Goal: Task Accomplishment & Management: Manage account settings

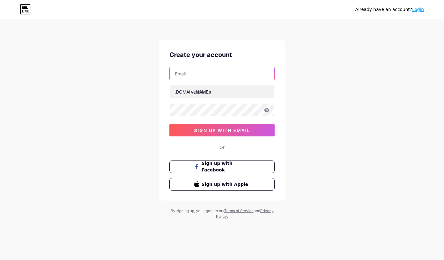
click at [208, 75] on input "text" at bounding box center [222, 73] width 105 height 13
type input "[EMAIL_ADDRESS][DOMAIN_NAME]"
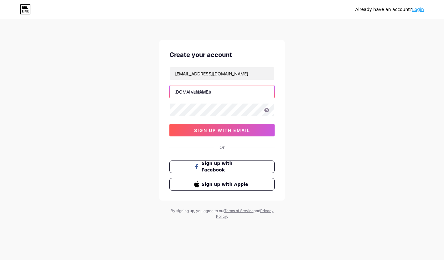
click at [241, 91] on input "text" at bounding box center [222, 91] width 105 height 13
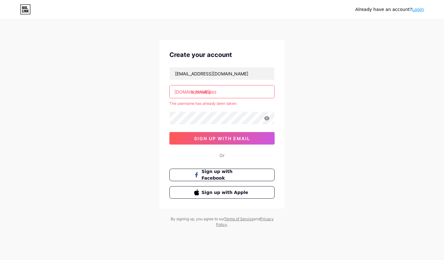
drag, startPoint x: 228, startPoint y: 86, endPoint x: 205, endPoint y: 88, distance: 23.0
click at [205, 88] on input "andrealopez" at bounding box center [222, 91] width 105 height 13
click at [219, 90] on input "andrealopez" at bounding box center [222, 91] width 105 height 13
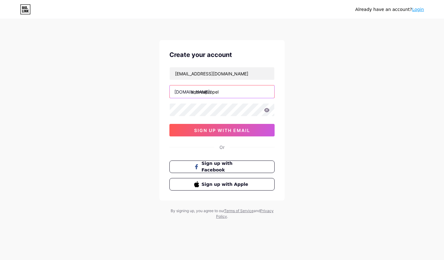
type input "andreapropel"
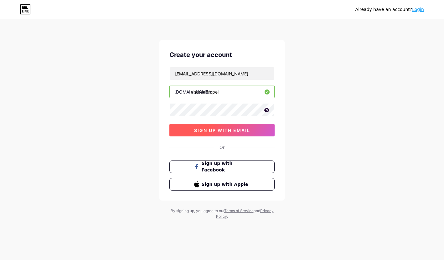
click at [247, 135] on button "sign up with email" at bounding box center [221, 130] width 105 height 13
click at [201, 132] on span "sign up with email" at bounding box center [222, 130] width 56 height 5
click at [202, 128] on span "sign up with email" at bounding box center [222, 130] width 56 height 5
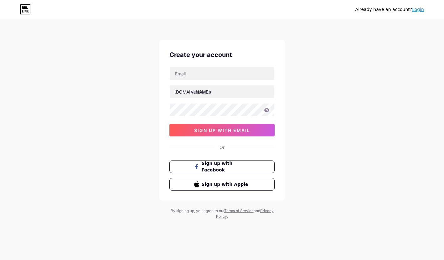
click at [194, 81] on div "[DOMAIN_NAME]/ sign up with email" at bounding box center [221, 102] width 105 height 70
click at [197, 74] on input "text" at bounding box center [222, 73] width 105 height 13
type input "[EMAIL_ADDRESS][DOMAIN_NAME]"
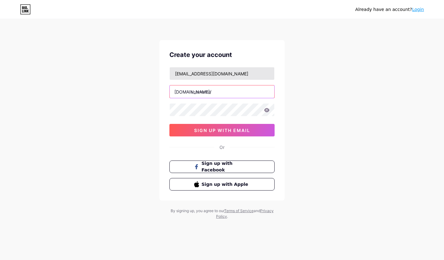
type input "c"
type input "andreapropel"
click at [268, 108] on icon at bounding box center [267, 110] width 6 height 4
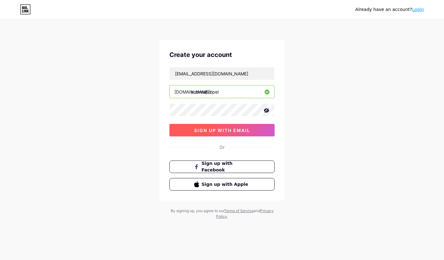
click at [244, 124] on button "sign up with email" at bounding box center [221, 130] width 105 height 13
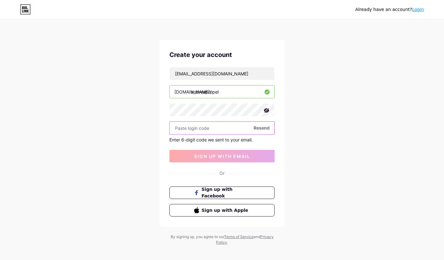
click at [210, 127] on input "text" at bounding box center [222, 128] width 105 height 13
paste input "665847"
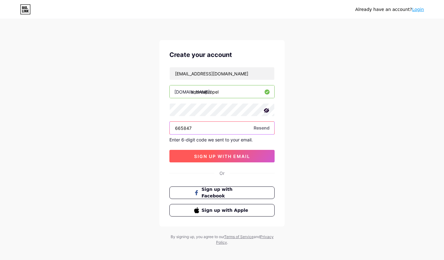
type input "665847"
click at [226, 154] on span "sign up with email" at bounding box center [222, 156] width 56 height 5
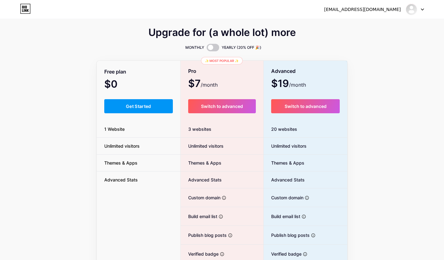
click at [26, 8] on icon at bounding box center [25, 9] width 11 height 10
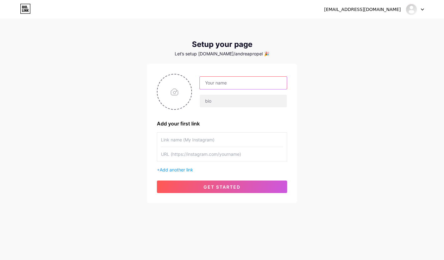
click at [220, 85] on input "text" at bounding box center [243, 83] width 87 height 13
click at [243, 103] on input "text" at bounding box center [243, 101] width 87 height 13
click at [241, 110] on div "[PERSON_NAME] [PERSON_NAME] Add your first link + Add another link get started" at bounding box center [222, 133] width 130 height 119
click at [219, 96] on input "text" at bounding box center [243, 101] width 87 height 13
click at [260, 82] on input "[PERSON_NAME] [PERSON_NAME]" at bounding box center [243, 83] width 87 height 13
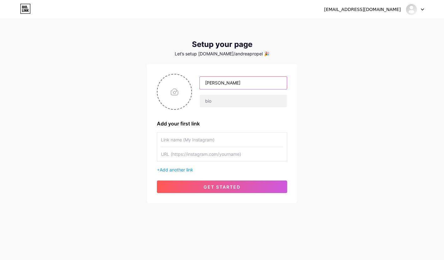
type input "[PERSON_NAME]"
click at [225, 106] on input "text" at bounding box center [243, 101] width 87 height 13
type input "Program Lead"
click at [343, 107] on div "[EMAIL_ADDRESS][DOMAIN_NAME] Dashboard Logout Setup your page Let’s setup [DOMA…" at bounding box center [222, 111] width 444 height 223
click at [204, 137] on input "text" at bounding box center [222, 140] width 122 height 14
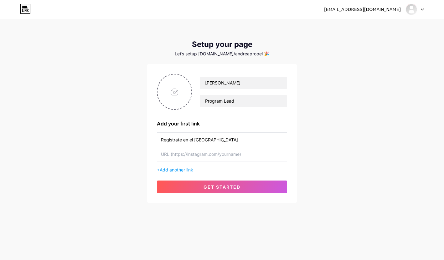
type input "Registrate en el [GEOGRAPHIC_DATA]"
click at [223, 156] on input "text" at bounding box center [222, 154] width 122 height 14
paste input "[URL][DOMAIN_NAME]"
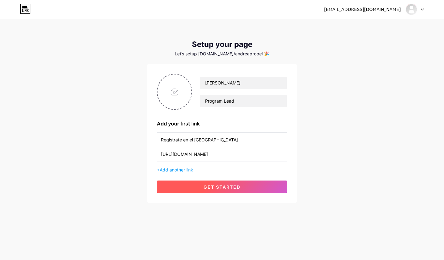
type input "[URL][DOMAIN_NAME]"
click at [221, 189] on span "get started" at bounding box center [222, 186] width 37 height 5
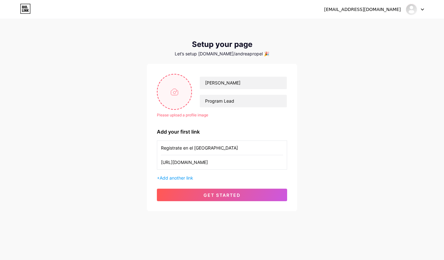
click at [172, 84] on input "file" at bounding box center [175, 92] width 34 height 35
type input "C:\fakepath\1630865928190.jpeg"
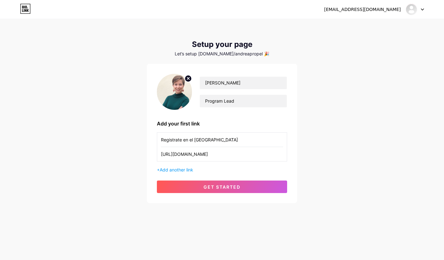
click at [175, 93] on img at bounding box center [174, 92] width 35 height 36
click at [188, 80] on circle at bounding box center [188, 78] width 7 height 7
click at [180, 87] on input "file" at bounding box center [175, 92] width 34 height 35
type input "C:\fakepath\Untitled design (3).png"
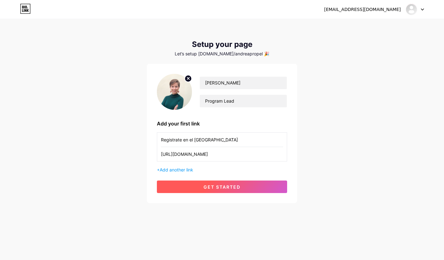
click at [249, 189] on button "get started" at bounding box center [222, 187] width 130 height 13
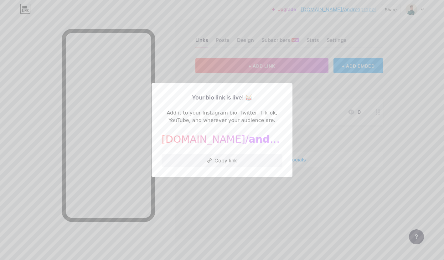
click at [326, 127] on div at bounding box center [222, 130] width 444 height 260
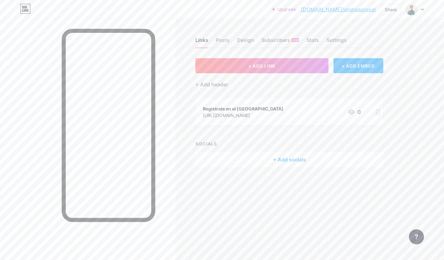
click at [281, 158] on div "+ Add socials" at bounding box center [289, 159] width 188 height 15
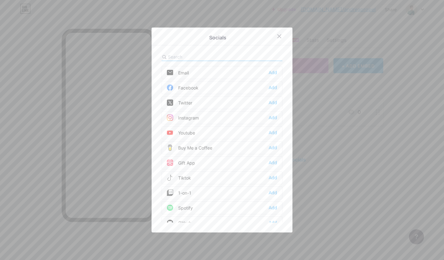
click at [339, 56] on div at bounding box center [222, 130] width 444 height 260
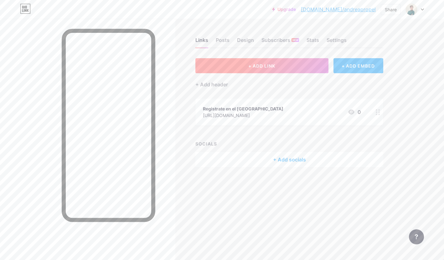
click at [312, 65] on button "+ ADD LINK" at bounding box center [261, 65] width 133 height 15
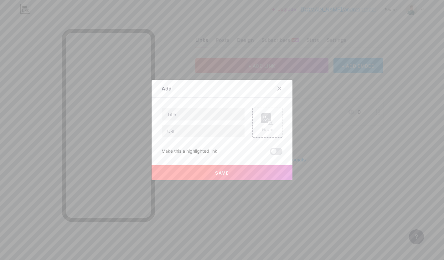
click at [200, 121] on div at bounding box center [203, 123] width 83 height 30
click at [205, 119] on input "text" at bounding box center [203, 114] width 83 height 13
type input "Contáctame"
click at [211, 140] on div "Contáctame Picture Make this a highlighted link Save" at bounding box center [222, 132] width 121 height 48
click at [217, 134] on input "text" at bounding box center [203, 131] width 83 height 13
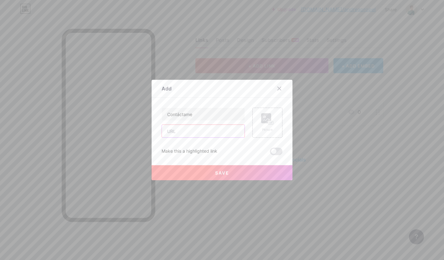
paste input "[DOMAIN_NAME]/tlo96n"
type input "[DOMAIN_NAME]/tlo96n"
click at [258, 171] on button "Save" at bounding box center [222, 172] width 141 height 15
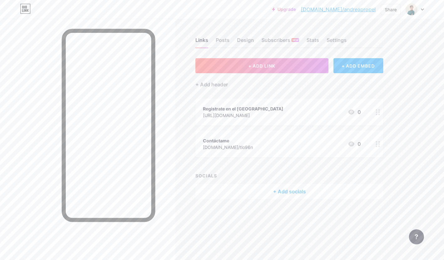
drag, startPoint x: 375, startPoint y: 145, endPoint x: 142, endPoint y: 12, distance: 268.5
click at [283, 70] on button "+ ADD LINK" at bounding box center [261, 65] width 133 height 15
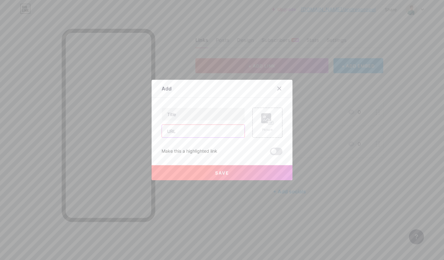
click at [217, 132] on input "text" at bounding box center [203, 131] width 83 height 13
click at [218, 116] on input "text" at bounding box center [203, 114] width 83 height 13
paste input "[EMAIL_ADDRESS][DOMAIN_NAME] [EMAIL_ADDRESS][DOMAIN_NAME]"
drag, startPoint x: 207, startPoint y: 115, endPoint x: 131, endPoint y: 114, distance: 76.7
click at [131, 114] on div "Add Content YouTube Play YouTube video without leaving your page. ADD Vimeo Pla…" at bounding box center [222, 130] width 444 height 260
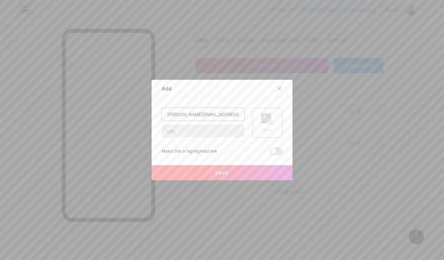
type input "[PERSON_NAME][EMAIL_ADDRESS][DOMAIN_NAME]"
click at [197, 127] on input "text" at bounding box center [203, 131] width 83 height 13
click at [217, 113] on input "[PERSON_NAME][EMAIL_ADDRESS][DOMAIN_NAME]" at bounding box center [203, 114] width 83 height 13
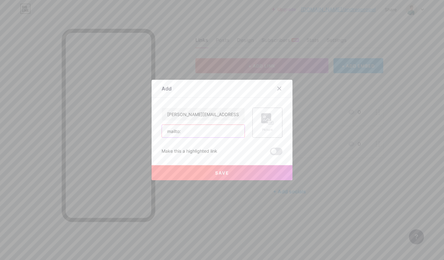
click at [209, 127] on input "mailto:" at bounding box center [203, 131] width 83 height 13
click at [209, 132] on input "mailto:" at bounding box center [203, 131] width 83 height 13
paste input "[PERSON_NAME][EMAIL_ADDRESS][DOMAIN_NAME]"
type input "mailto:[PERSON_NAME][EMAIL_ADDRESS][DOMAIN_NAME]"
click at [224, 170] on button "Save" at bounding box center [222, 172] width 141 height 15
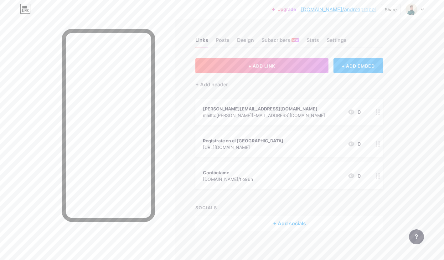
scroll to position [2, 0]
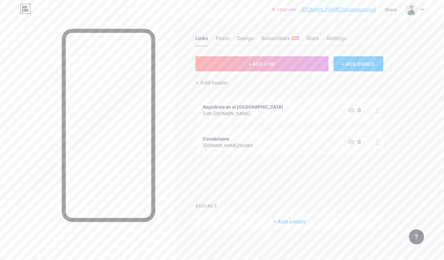
drag, startPoint x: 379, startPoint y: 110, endPoint x: 378, endPoint y: 179, distance: 69.8
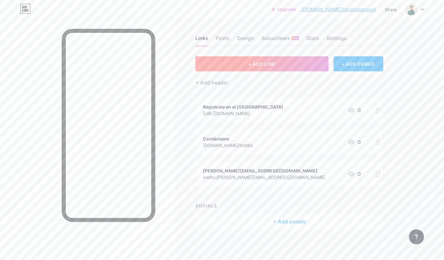
click at [275, 67] on button "+ ADD LINK" at bounding box center [261, 63] width 133 height 15
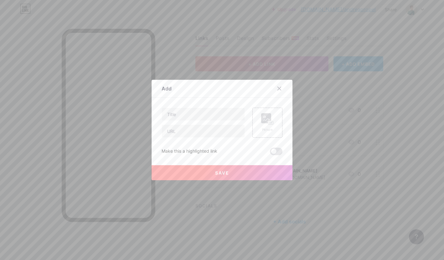
click at [215, 122] on div at bounding box center [203, 123] width 83 height 30
click at [225, 109] on input "text" at bounding box center [203, 114] width 83 height 13
click at [220, 134] on input "text" at bounding box center [203, 131] width 83 height 13
paste input "[URL][DOMAIN_NAME]"
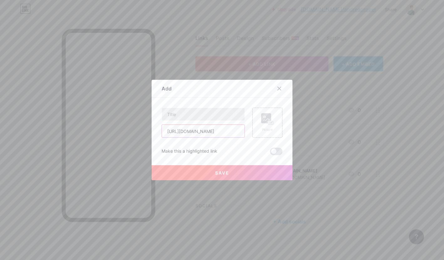
type input "[URL][DOMAIN_NAME]"
click at [212, 115] on input "text" at bounding box center [203, 114] width 83 height 13
type input "LinkedIn"
click at [244, 173] on button "Save" at bounding box center [222, 172] width 141 height 15
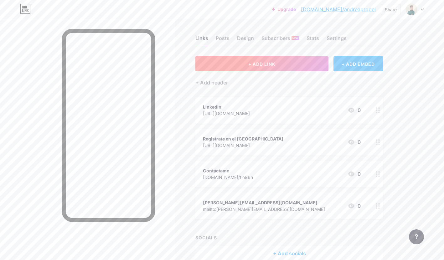
click at [280, 61] on button "+ ADD LINK" at bounding box center [261, 63] width 133 height 15
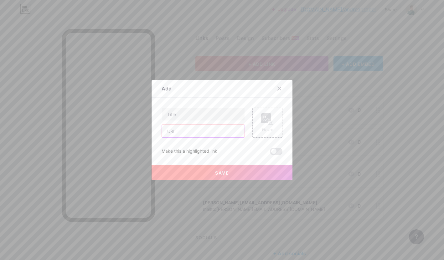
click at [209, 131] on input "text" at bounding box center [203, 131] width 83 height 13
paste input "[URL][DOMAIN_NAME]"
type input "[URL][DOMAIN_NAME]"
click at [202, 116] on input "text" at bounding box center [203, 114] width 83 height 13
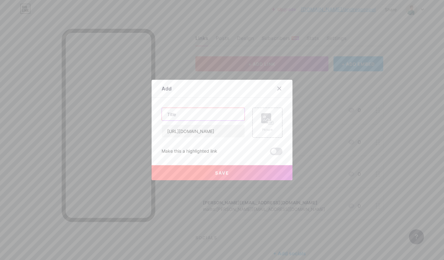
scroll to position [0, 0]
type input "Etiquétanos @"
type input "[URL][DOMAIN_NAME]"
click at [231, 116] on input "Etiquétanos @" at bounding box center [203, 114] width 83 height 13
type input "Etiquétanos @wepropelorg"
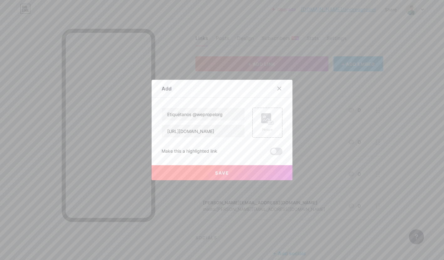
click at [273, 173] on button "Save" at bounding box center [222, 172] width 141 height 15
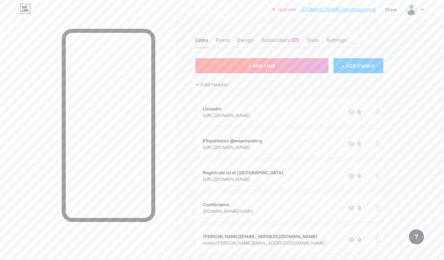
click at [277, 69] on button "+ ADD LINK" at bounding box center [261, 65] width 133 height 15
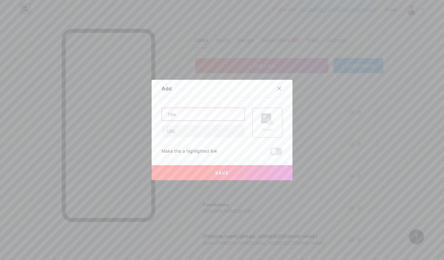
click at [215, 114] on input "text" at bounding box center [203, 114] width 83 height 13
click at [215, 140] on div "Picture Make this a highlighted link Save" at bounding box center [222, 132] width 121 height 48
click at [216, 134] on input "text" at bounding box center [203, 131] width 83 height 13
paste input "[URL][DOMAIN_NAME]"
type input "[URL][DOMAIN_NAME]"
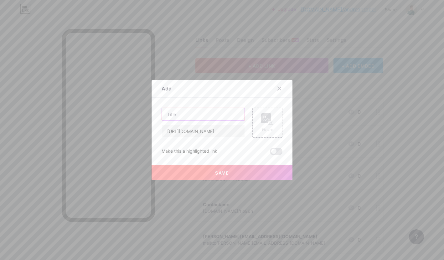
click at [214, 119] on input "text" at bounding box center [203, 114] width 83 height 13
type input "Conoce más de Propel"
click at [252, 185] on div at bounding box center [222, 130] width 444 height 260
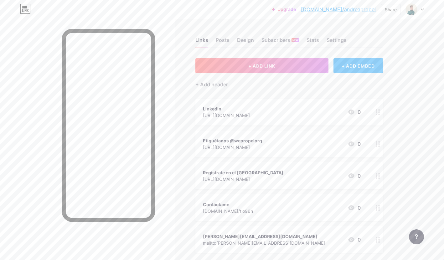
click at [259, 169] on div "Registrate en el [GEOGRAPHIC_DATA]" at bounding box center [243, 172] width 80 height 7
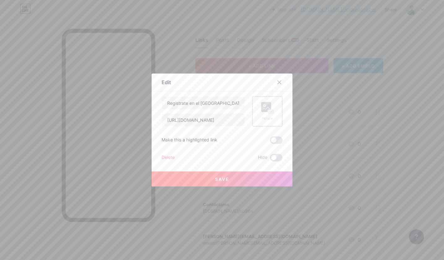
click at [277, 75] on div "Edit Content YouTube Play YouTube video without leaving your page. ADD Vimeo Pl…" at bounding box center [222, 130] width 141 height 113
click at [277, 80] on icon at bounding box center [279, 82] width 5 height 5
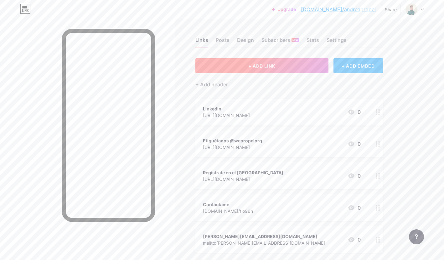
click at [266, 65] on span "+ ADD LINK" at bounding box center [261, 65] width 27 height 5
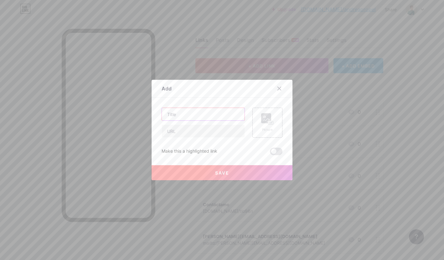
click at [194, 111] on input "text" at bounding box center [203, 114] width 83 height 13
click at [195, 132] on input "text" at bounding box center [203, 131] width 83 height 13
paste input "[URL][DOMAIN_NAME]"
type input "[URL][DOMAIN_NAME]"
click at [209, 121] on div "[URL][DOMAIN_NAME]" at bounding box center [203, 123] width 83 height 30
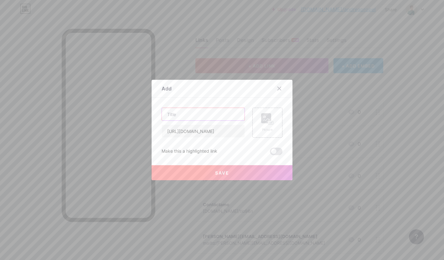
click at [217, 118] on input "text" at bounding box center [203, 114] width 83 height 13
type input "Conoce más de Propel"
click at [239, 171] on button "Save" at bounding box center [222, 172] width 141 height 15
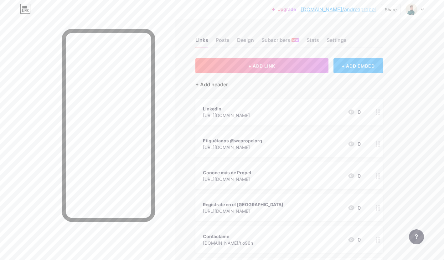
click at [226, 81] on div "+ Add header" at bounding box center [211, 85] width 33 height 8
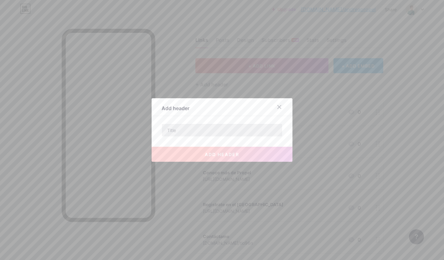
drag, startPoint x: 217, startPoint y: 123, endPoint x: 217, endPoint y: 127, distance: 4.4
click at [217, 123] on div "Add header add header" at bounding box center [222, 130] width 141 height 64
click at [217, 130] on input "text" at bounding box center [222, 130] width 120 height 13
paste input "Impulsamos a organizaciones sociales de LatAm."
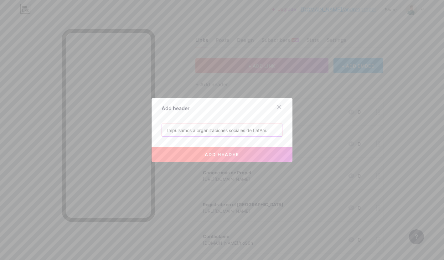
type input "Impulsamos a organizaciones sociales de LatAm."
click at [241, 150] on button "add header" at bounding box center [222, 154] width 141 height 15
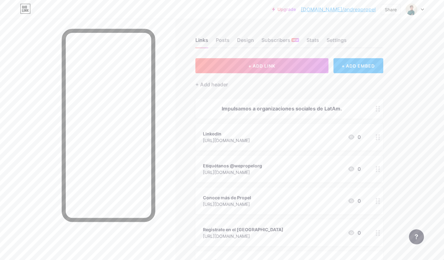
scroll to position [123, 0]
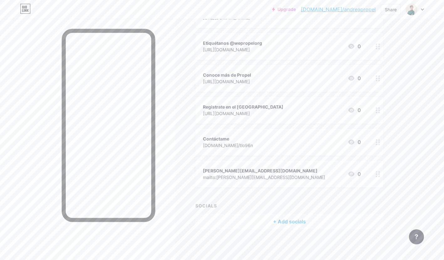
click at [282, 217] on div "+ Add socials" at bounding box center [289, 221] width 188 height 15
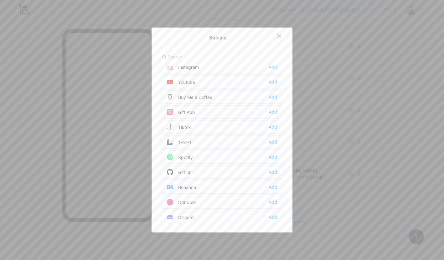
scroll to position [0, 0]
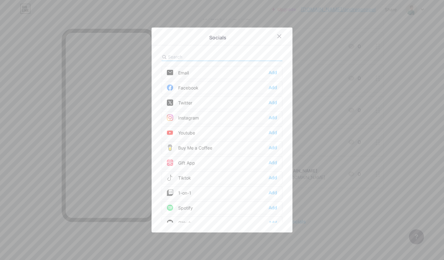
click at [182, 73] on div "Email" at bounding box center [178, 73] width 22 height 6
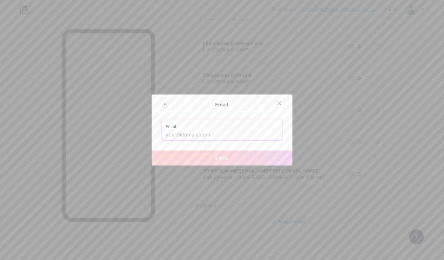
click at [188, 134] on input "text" at bounding box center [222, 135] width 113 height 11
click at [194, 139] on input "text" at bounding box center [222, 135] width 113 height 11
click at [193, 139] on input "text" at bounding box center [222, 135] width 113 height 11
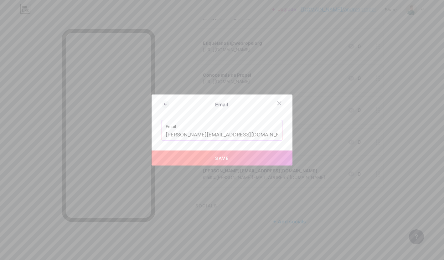
click at [263, 156] on button "Save" at bounding box center [222, 158] width 141 height 15
type input "mailto:[PERSON_NAME][EMAIL_ADDRESS][DOMAIN_NAME]"
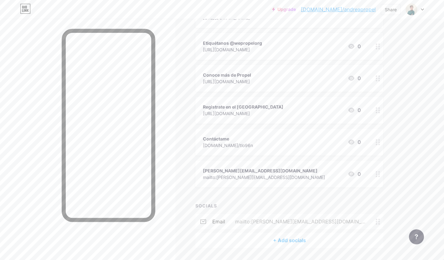
scroll to position [142, 0]
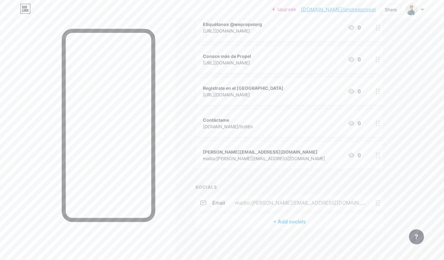
click at [288, 221] on div "+ Add socials" at bounding box center [289, 221] width 188 height 15
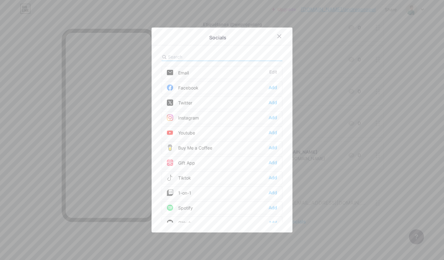
click at [201, 118] on div "Instagram Add" at bounding box center [222, 117] width 121 height 13
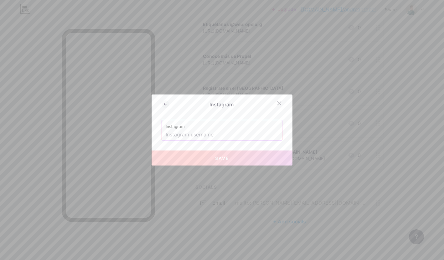
click at [241, 130] on input "text" at bounding box center [222, 135] width 113 height 11
paste input "[URL][DOMAIN_NAME]"
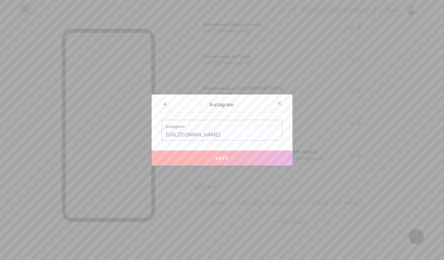
click at [263, 163] on button "Save" at bounding box center [222, 158] width 141 height 15
type input "[URL][DOMAIN_NAME][DOMAIN_NAME]"
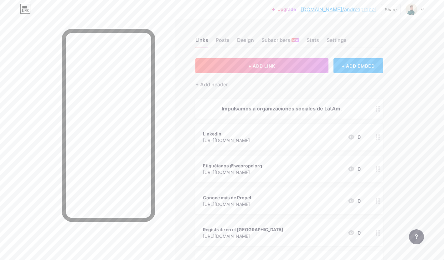
scroll to position [1, 0]
click at [334, 41] on div "Settings" at bounding box center [337, 40] width 20 height 11
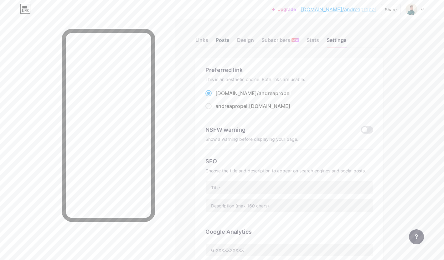
click at [225, 44] on div "Posts" at bounding box center [223, 41] width 14 height 11
click at [246, 39] on div "Design" at bounding box center [245, 41] width 17 height 11
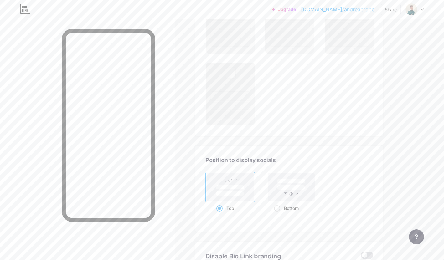
scroll to position [410, 0]
click at [299, 195] on rect at bounding box center [291, 186] width 47 height 28
click at [278, 213] on input "Bottom" at bounding box center [276, 215] width 4 height 4
radio input "true"
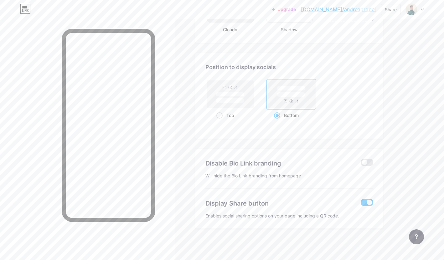
scroll to position [804, 0]
click at [368, 9] on link "[DOMAIN_NAME]/andreapropel" at bounding box center [338, 10] width 75 height 8
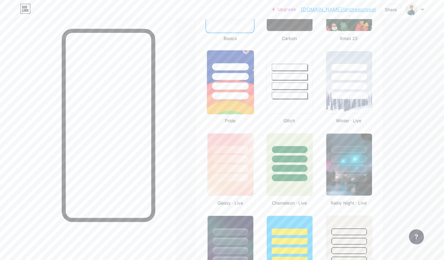
scroll to position [0, 0]
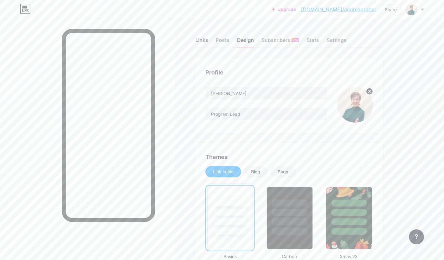
click at [204, 42] on div "Links" at bounding box center [201, 41] width 13 height 11
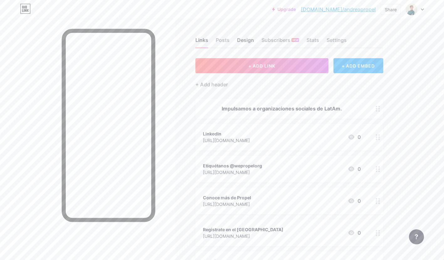
click at [252, 41] on div "Design" at bounding box center [245, 41] width 17 height 11
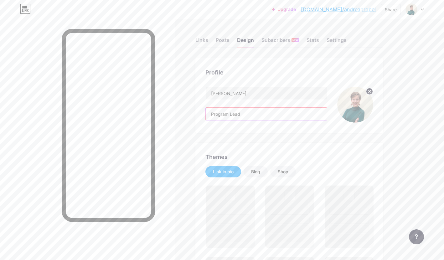
click at [264, 108] on input "Program Lead" at bounding box center [266, 114] width 121 height 13
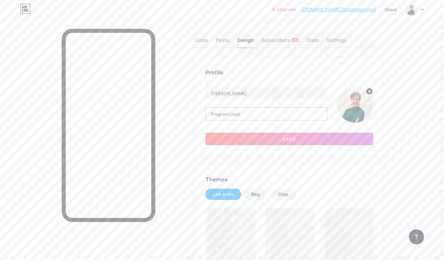
click at [265, 114] on input "Program Lead" at bounding box center [266, 114] width 121 height 13
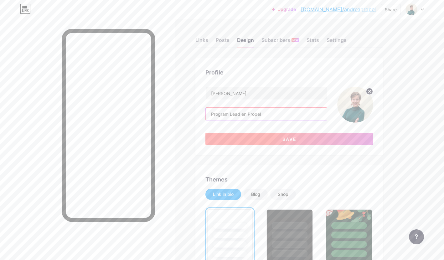
type input "Program Lead en Propel"
click at [284, 136] on button "Save" at bounding box center [289, 139] width 168 height 13
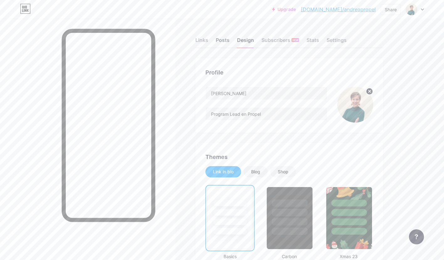
click at [222, 44] on div "Posts" at bounding box center [223, 41] width 14 height 11
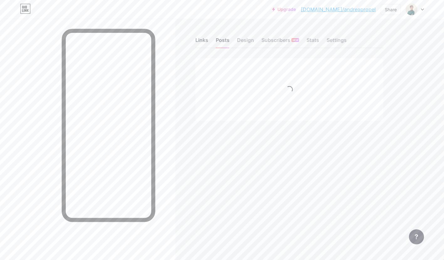
click at [202, 42] on div "Links" at bounding box center [201, 41] width 13 height 11
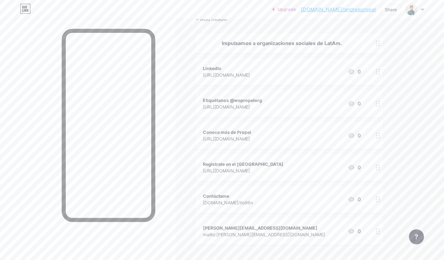
scroll to position [72, 0]
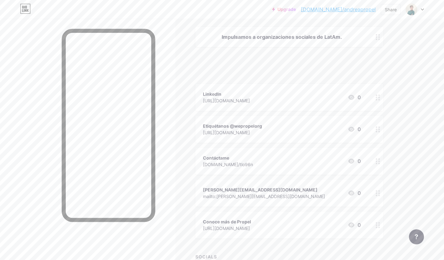
drag, startPoint x: 375, startPoint y: 128, endPoint x: 374, endPoint y: 51, distance: 76.7
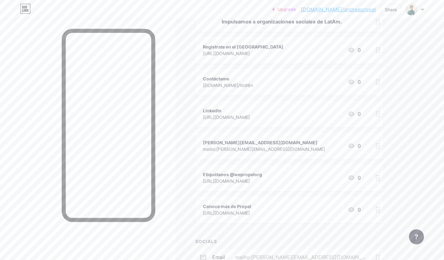
scroll to position [98, 0]
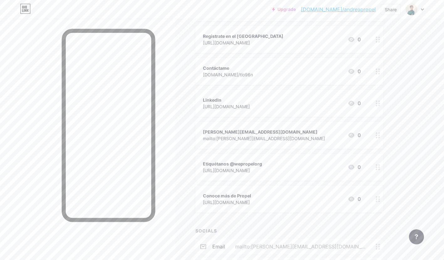
drag, startPoint x: 376, startPoint y: 130, endPoint x: 99, endPoint y: 0, distance: 306.4
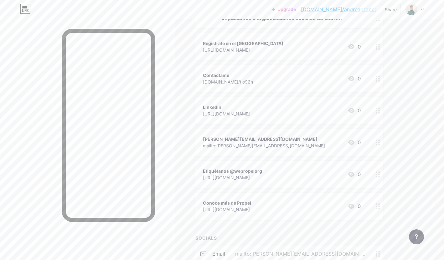
scroll to position [82, 0]
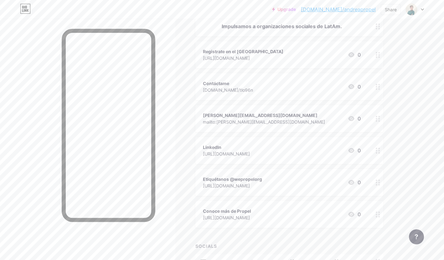
drag, startPoint x: 376, startPoint y: 122, endPoint x: 124, endPoint y: 6, distance: 276.7
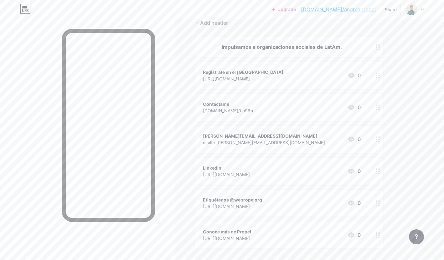
scroll to position [59, 0]
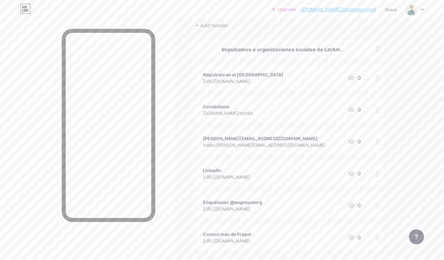
click at [332, 71] on div "Registrate en el [GEOGRAPHIC_DATA] [URL][DOMAIN_NAME] 0" at bounding box center [282, 78] width 158 height 14
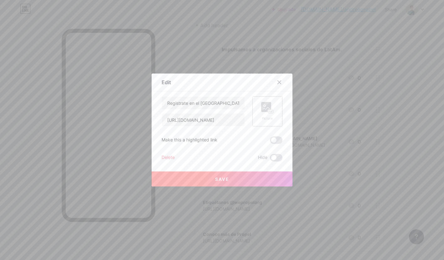
click at [269, 113] on rect at bounding box center [271, 112] width 6 height 4
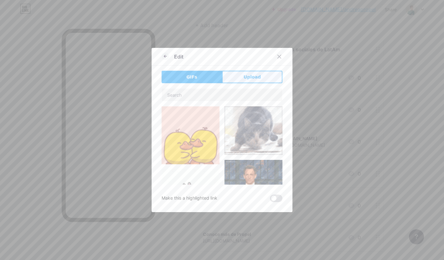
click at [261, 78] on button "Upload" at bounding box center [252, 77] width 60 height 13
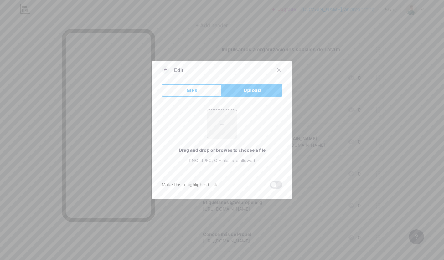
click at [215, 126] on input "file" at bounding box center [221, 124] width 29 height 29
type input "C:\fakepath\Gk2CK5icoRIjA4WCWJAtw3KJaPAnvO01.png"
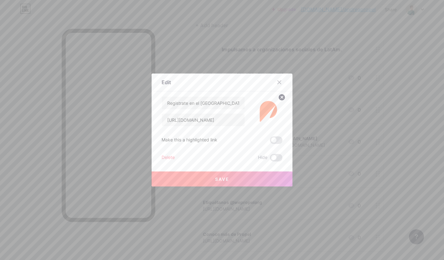
click at [271, 179] on button "Save" at bounding box center [222, 179] width 141 height 15
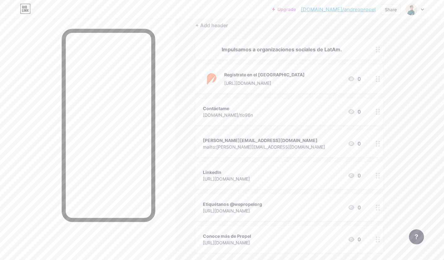
click at [309, 107] on div "Contáctame [DOMAIN_NAME]/tlo96n 0" at bounding box center [282, 112] width 158 height 14
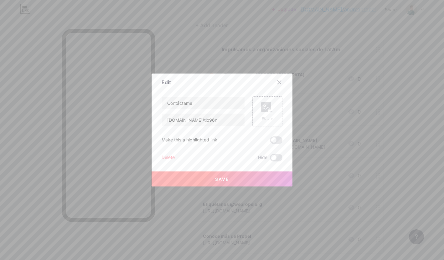
click at [273, 106] on icon at bounding box center [267, 108] width 13 height 12
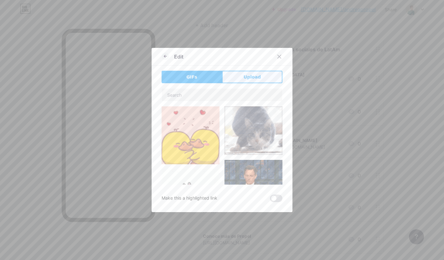
click at [251, 81] on button "Upload" at bounding box center [252, 77] width 60 height 13
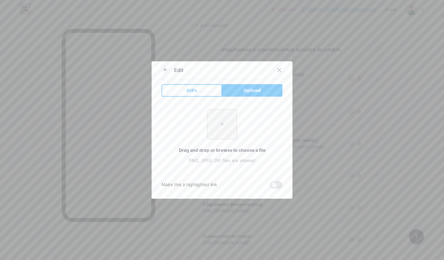
click at [228, 125] on input "file" at bounding box center [221, 124] width 29 height 29
type input "C:\fakepath\h4EbHghVHRCkPfdPMLBIBZr86mdTgCTF.png"
click at [207, 110] on input "file" at bounding box center [221, 124] width 29 height 29
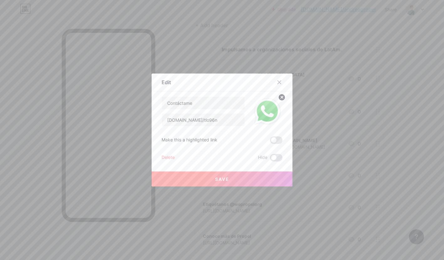
click at [276, 172] on button "Save" at bounding box center [222, 179] width 141 height 15
click at [276, 176] on button "Save" at bounding box center [222, 179] width 141 height 15
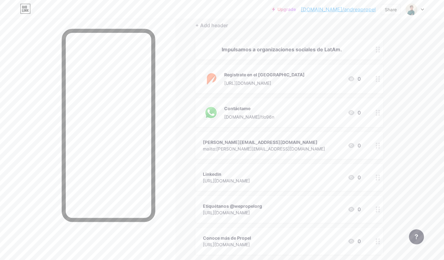
click at [207, 140] on div "[PERSON_NAME][EMAIL_ADDRESS][DOMAIN_NAME]" at bounding box center [264, 142] width 122 height 7
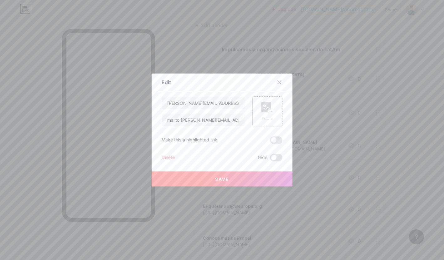
click at [265, 116] on div "Picture" at bounding box center [267, 111] width 13 height 19
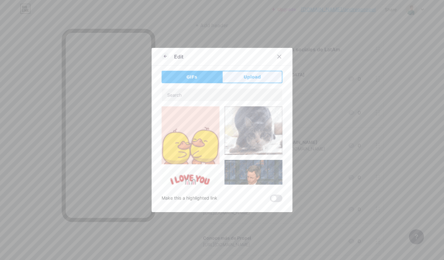
click at [258, 71] on button "Upload" at bounding box center [252, 77] width 60 height 13
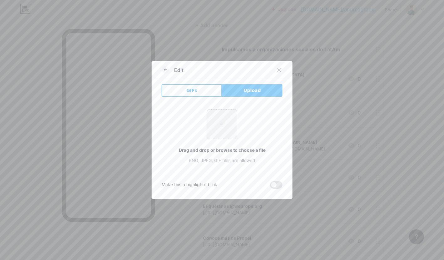
click at [226, 119] on input "file" at bounding box center [221, 124] width 29 height 29
type input "C:\fakepath\KGDJLsBrSDiTASYv7Gvfe4oeptqZbH06.png"
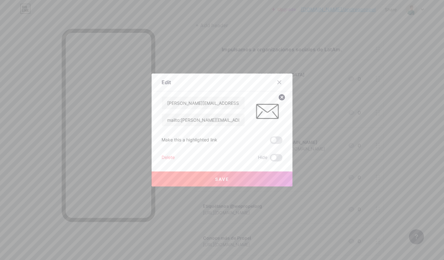
click at [265, 180] on button "Save" at bounding box center [222, 179] width 141 height 15
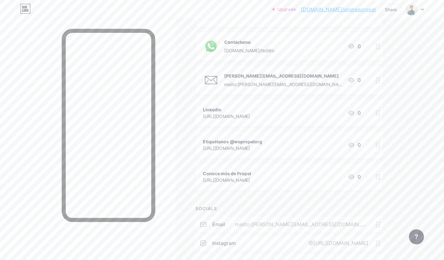
scroll to position [136, 0]
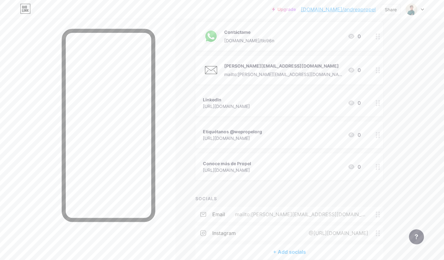
click at [230, 86] on span "Impulsamos a organizaciones sociales de LatAm. Registrate en el Nonprofit Acade…" at bounding box center [289, 71] width 188 height 217
click at [229, 94] on div "LinkedIn [URL][DOMAIN_NAME] 0" at bounding box center [289, 103] width 188 height 27
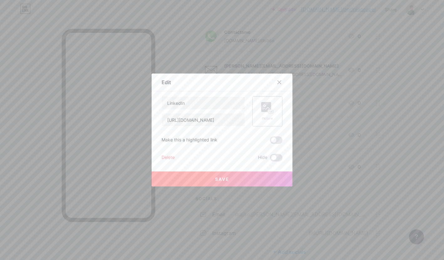
click at [259, 108] on div "Picture" at bounding box center [267, 111] width 30 height 30
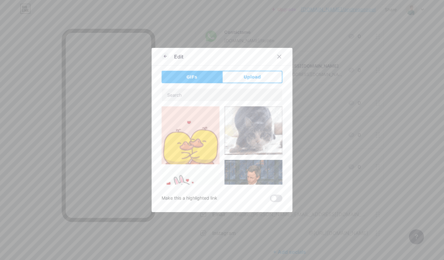
click at [251, 85] on div "GIFs Upload Content YouTube Play YouTube video without leaving your page. ADD V…" at bounding box center [222, 137] width 121 height 132
click at [251, 75] on span "Upload" at bounding box center [252, 77] width 17 height 7
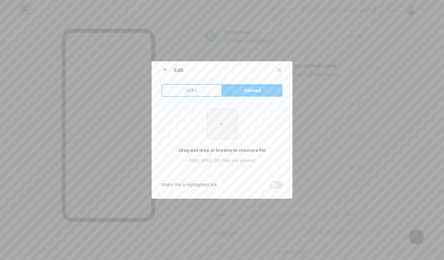
click at [226, 116] on input "file" at bounding box center [221, 124] width 29 height 29
type input "C:\fakepath\fLJdjsFpbZnsP8v1ALyOV9fnsGGVLHcX.png"
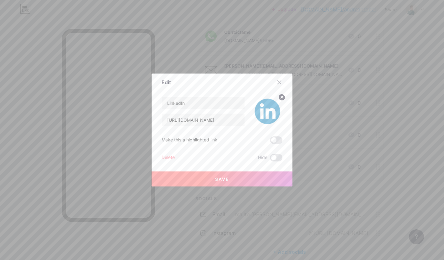
click at [270, 179] on button "Save" at bounding box center [222, 179] width 141 height 15
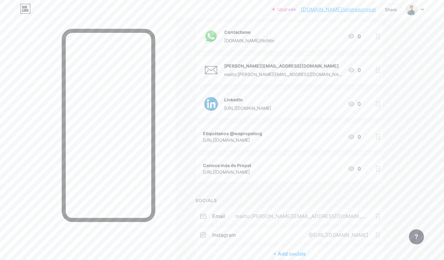
click at [202, 136] on div "Etiquétanos @wepropelorg [URL][DOMAIN_NAME] 0" at bounding box center [289, 136] width 188 height 27
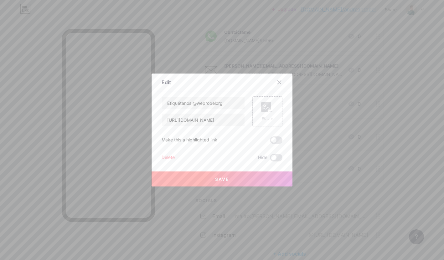
click at [269, 106] on rect at bounding box center [266, 107] width 10 height 10
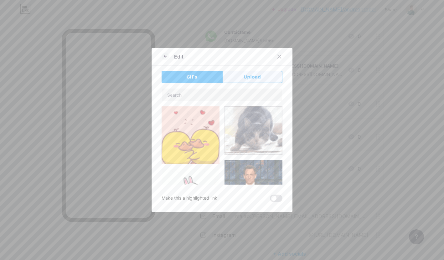
click at [254, 72] on button "Upload" at bounding box center [252, 77] width 60 height 13
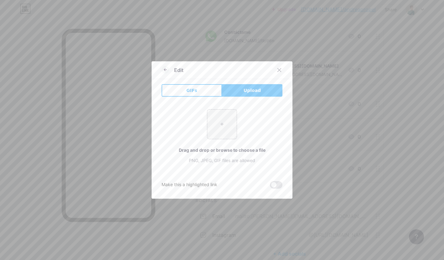
click at [224, 141] on div "+ Drag and drop or browse to choose a file PNG, JPEG, GIF files are allowed" at bounding box center [222, 136] width 121 height 54
click at [219, 124] on input "file" at bounding box center [221, 124] width 29 height 29
type input "C:\fakepath\ZMDFejm8n5VV2mIej3xGCnRUT9RcOlz7.png"
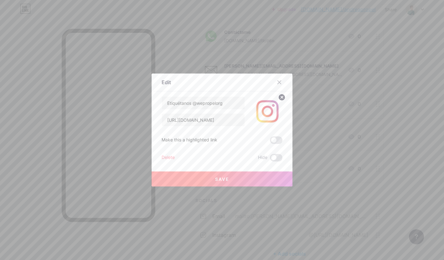
click at [273, 184] on button "Save" at bounding box center [222, 179] width 141 height 15
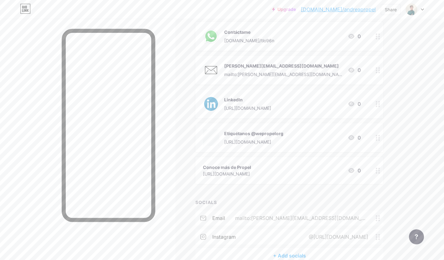
scroll to position [170, 0]
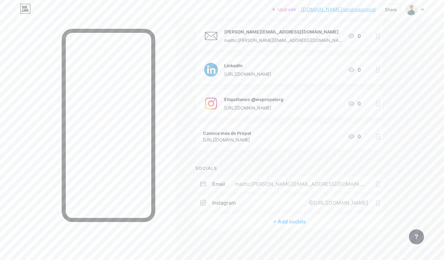
click at [235, 139] on div "[URL][DOMAIN_NAME]" at bounding box center [227, 140] width 48 height 7
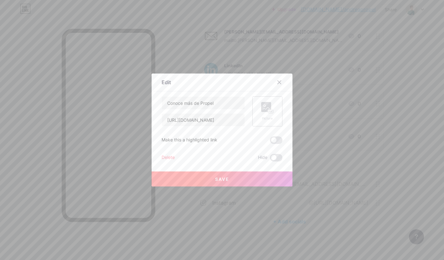
click at [268, 103] on rect at bounding box center [266, 107] width 10 height 10
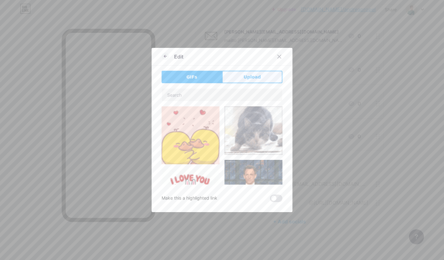
click at [258, 78] on span "Upload" at bounding box center [252, 77] width 17 height 7
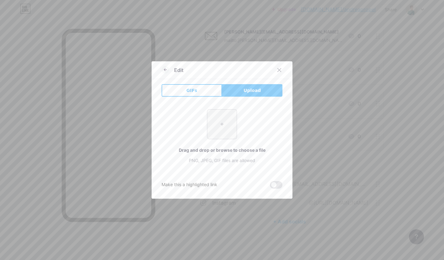
click at [225, 120] on input "file" at bounding box center [221, 124] width 29 height 29
type input "C:\fakepath\Gk2CK5icoRIjA4WCWJAtw3KJaPAnvO01.png"
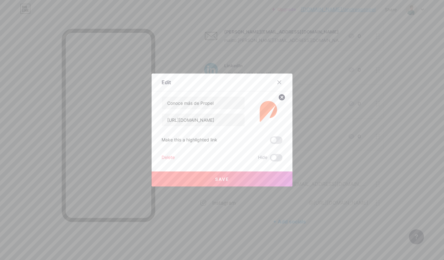
click at [286, 181] on button "Save" at bounding box center [222, 179] width 141 height 15
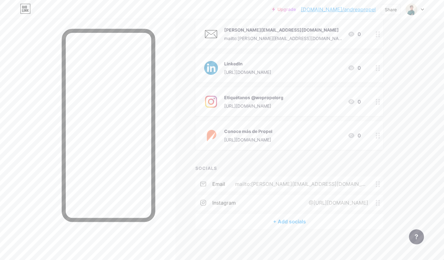
click at [335, 159] on div "+ ADD LINK + ADD EMBED + Add header Impulsamos a organizaciones sociales de Lat…" at bounding box center [289, 58] width 188 height 343
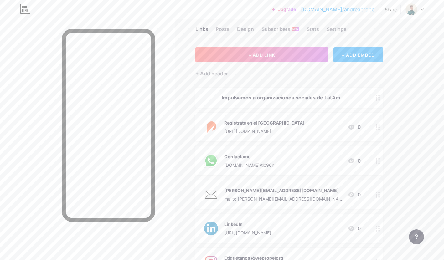
scroll to position [0, 0]
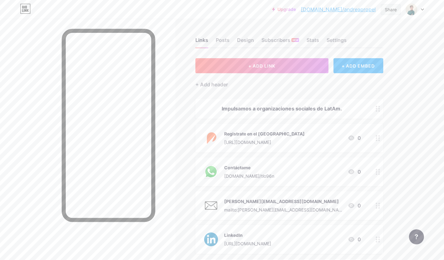
click at [388, 11] on div "Share" at bounding box center [391, 9] width 12 height 7
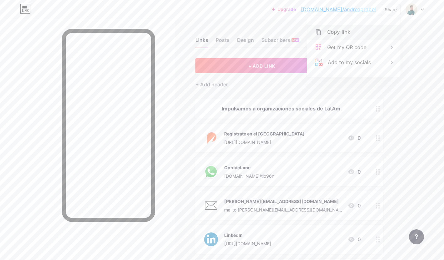
click at [354, 33] on div "Copy link" at bounding box center [353, 32] width 93 height 15
